Goal: Task Accomplishment & Management: Complete application form

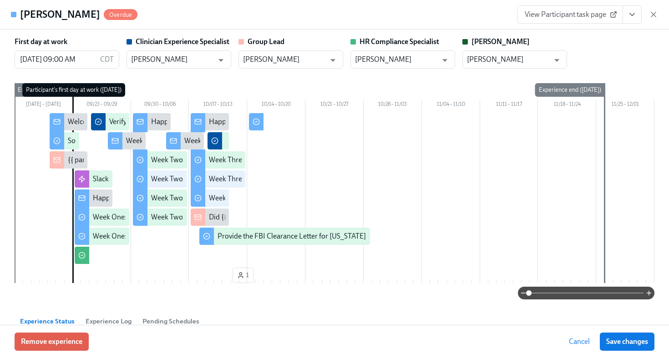
scroll to position [4, 0]
click at [652, 14] on icon "button" at bounding box center [653, 14] width 5 height 5
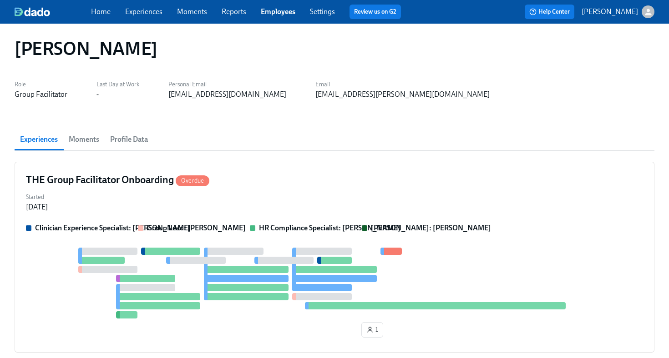
click at [266, 9] on link "Employees" at bounding box center [278, 11] width 35 height 9
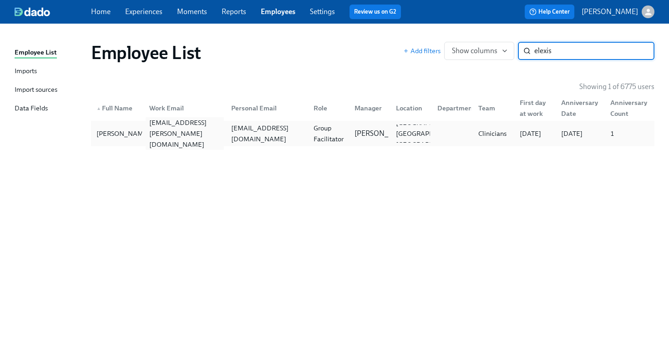
type input "elexis"
click at [176, 135] on div "elexis.coleman@charliehealth.com" at bounding box center [185, 133] width 79 height 33
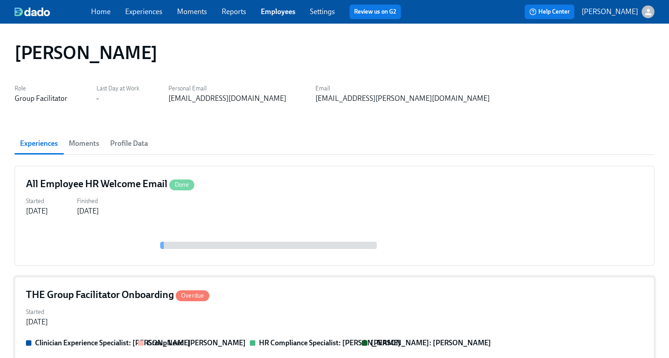
click at [318, 293] on div "THE Group Facilitator Onboarding Overdue" at bounding box center [334, 295] width 617 height 14
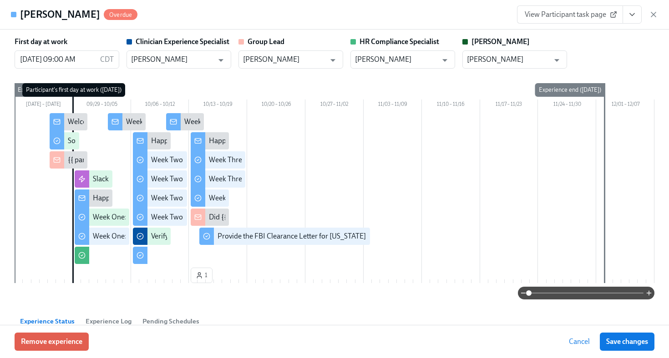
click at [630, 18] on icon "View task page" at bounding box center [631, 14] width 9 height 9
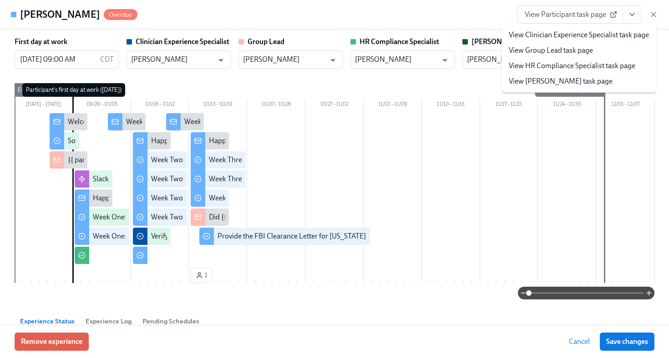
click at [609, 68] on link "View HR Compliance Specialist task page" at bounding box center [571, 66] width 126 height 10
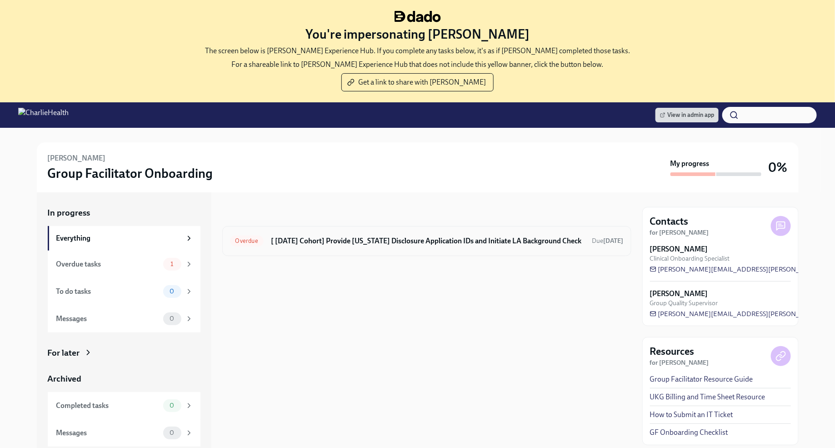
click at [380, 245] on h6 "[ [DATE] Cohort] Provide [US_STATE] Disclosure Application IDs and Initiate LA …" at bounding box center [428, 241] width 314 height 10
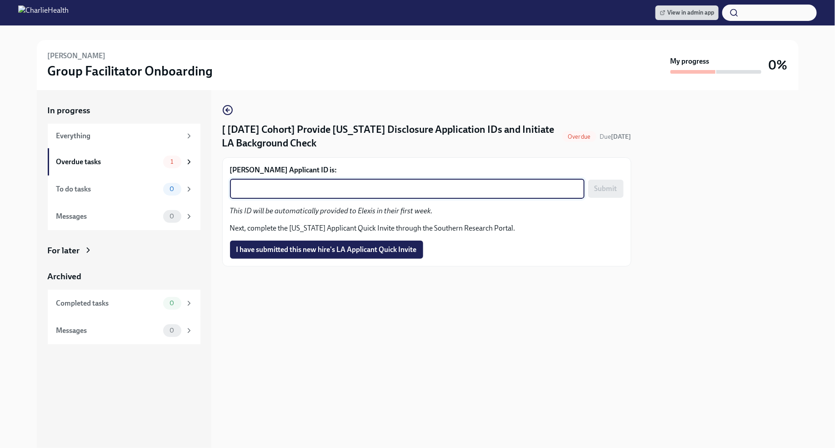
click at [351, 188] on textarea "[PERSON_NAME] Applicant ID is:" at bounding box center [408, 188] width 344 height 11
paste textarea "1257659"
type textarea "1257659"
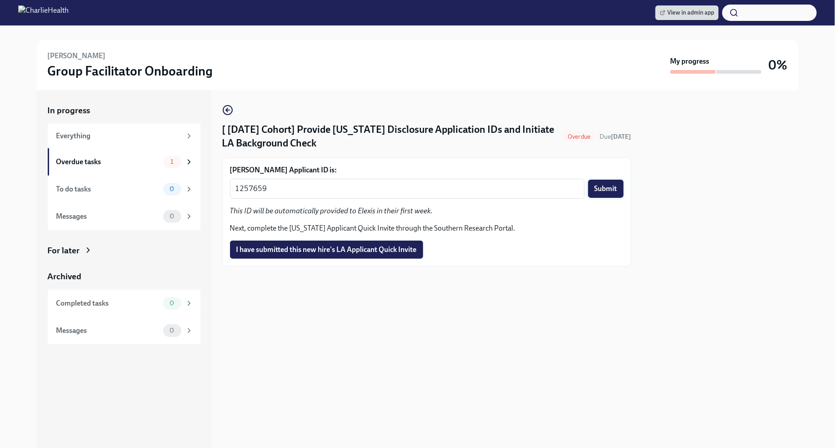
click at [604, 193] on button "Submit" at bounding box center [605, 189] width 35 height 18
click at [408, 251] on span "I have submitted this new hire's LA Applicant Quick Invite" at bounding box center [326, 249] width 181 height 9
